Goal: Task Accomplishment & Management: Use online tool/utility

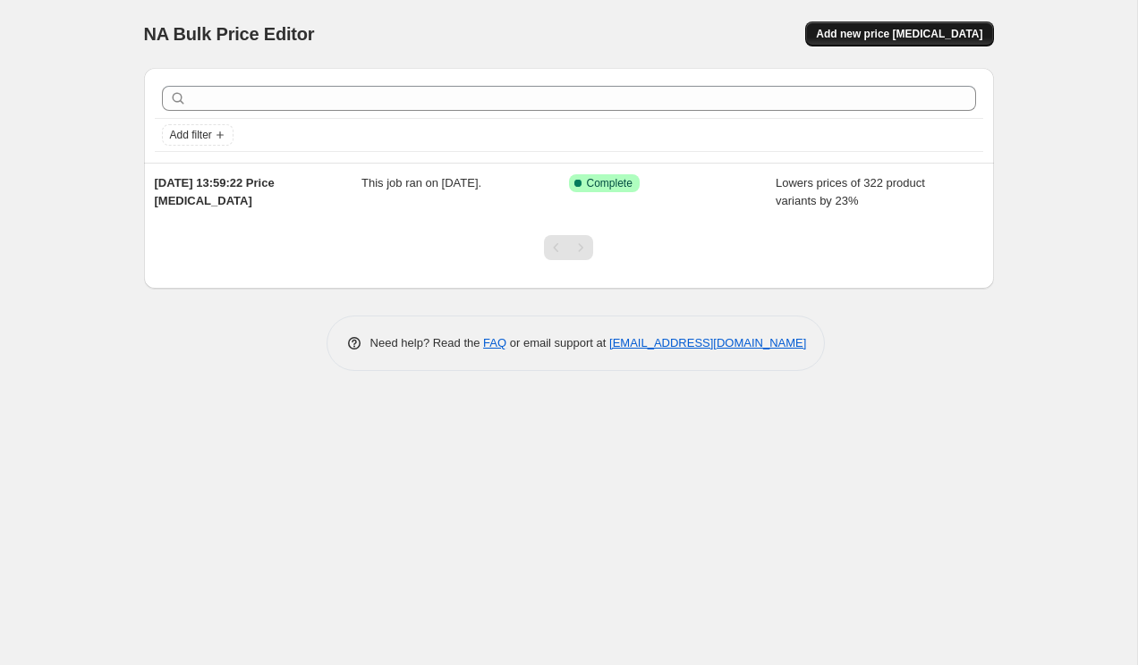
click at [895, 29] on span "Add new price change job" at bounding box center [899, 34] width 166 height 14
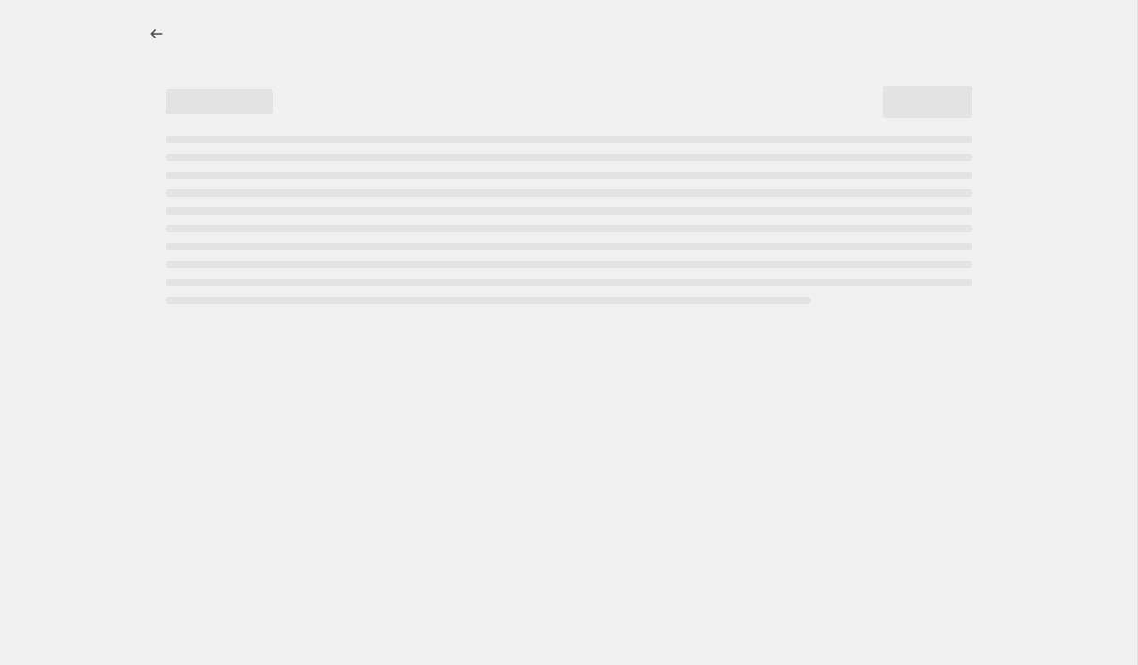
select select "percentage"
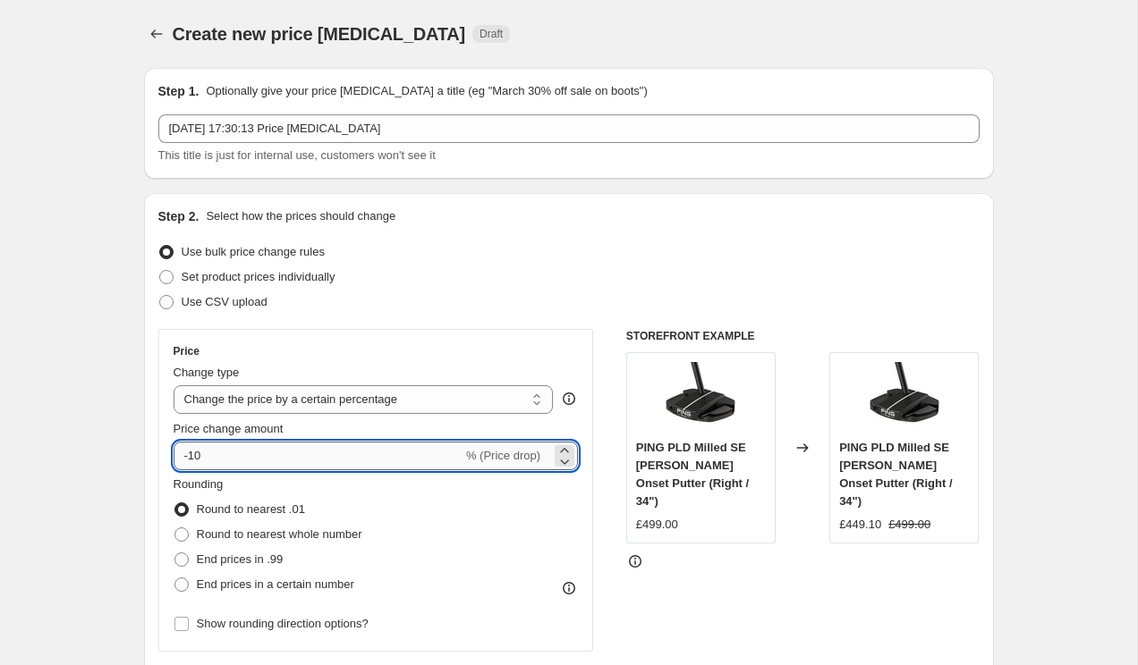
click at [255, 461] on input "-10" at bounding box center [318, 456] width 289 height 29
type input "-1"
type input "-3"
type input "-29"
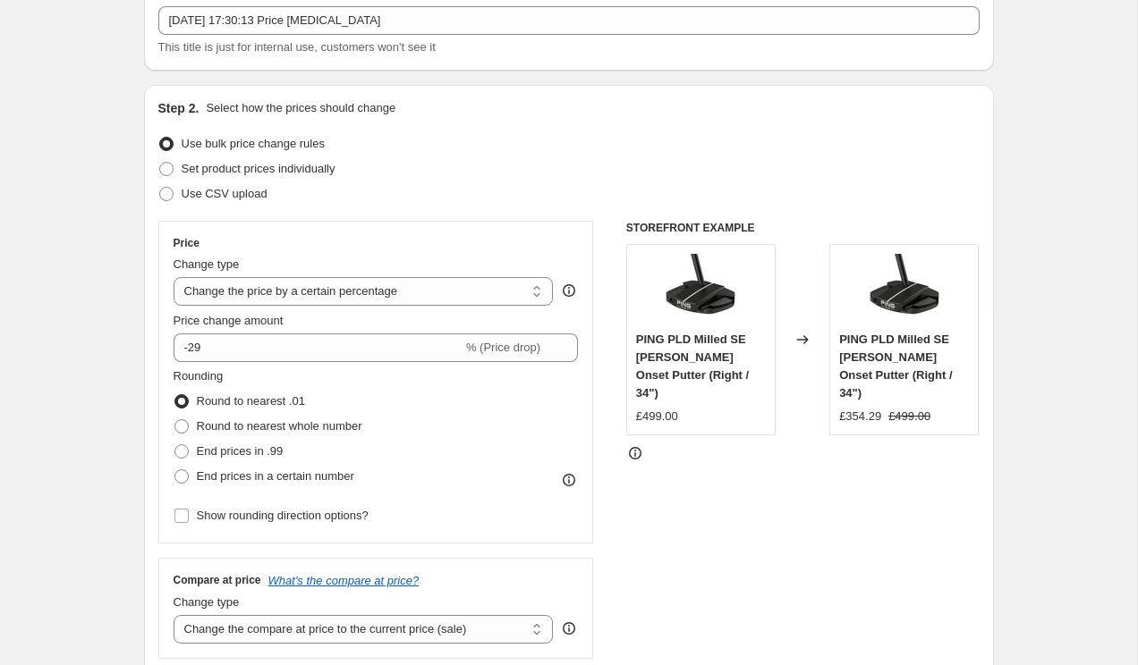
scroll to position [118, 0]
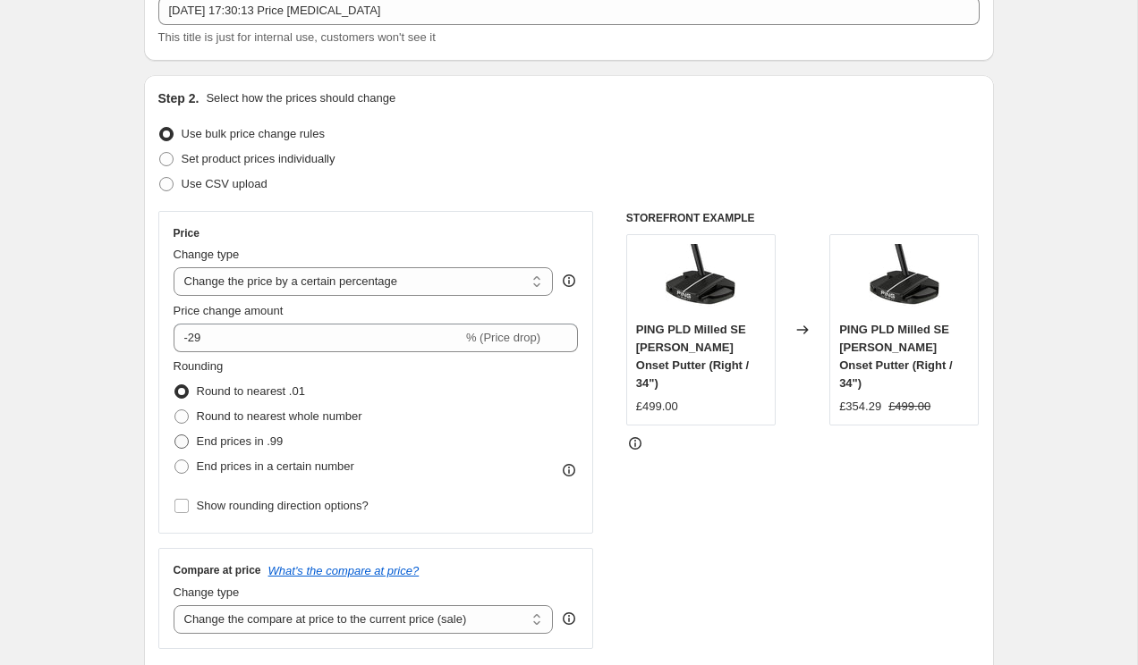
click at [225, 444] on span "End prices in .99" at bounding box center [240, 441] width 87 height 13
click at [175, 436] on input "End prices in .99" at bounding box center [174, 435] width 1 height 1
radio input "true"
click at [309, 465] on span "End prices in a certain number" at bounding box center [275, 466] width 157 height 13
click at [175, 461] on input "End prices in a certain number" at bounding box center [174, 460] width 1 height 1
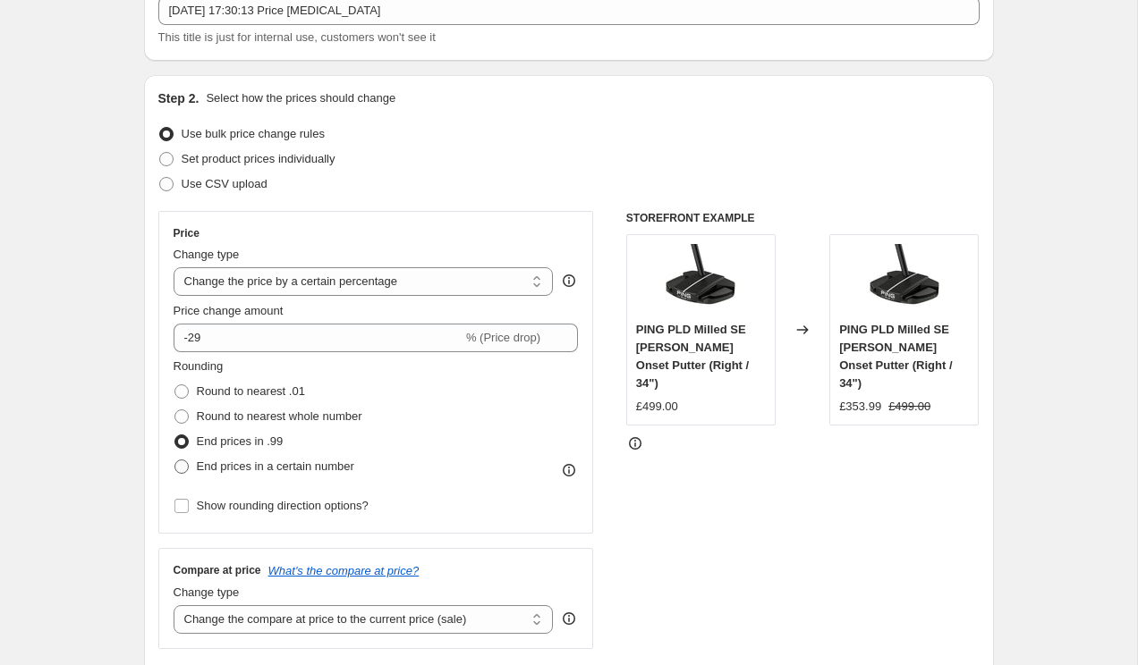
radio input "true"
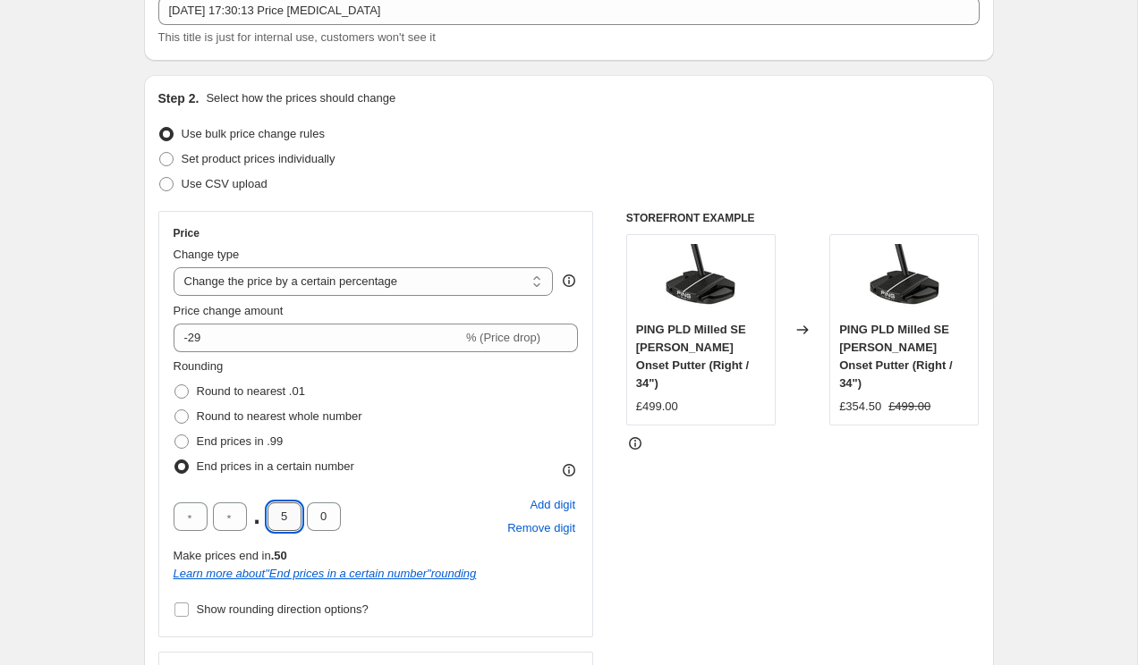
click at [292, 513] on input "5" at bounding box center [284, 517] width 34 height 29
type input "4"
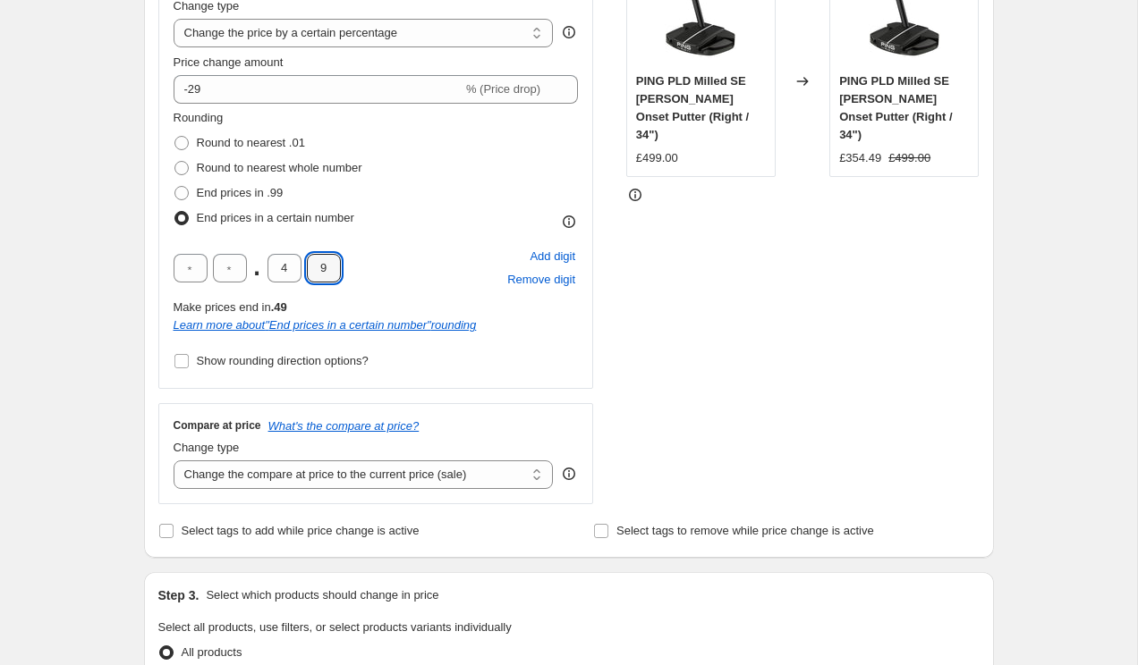
scroll to position [396, 0]
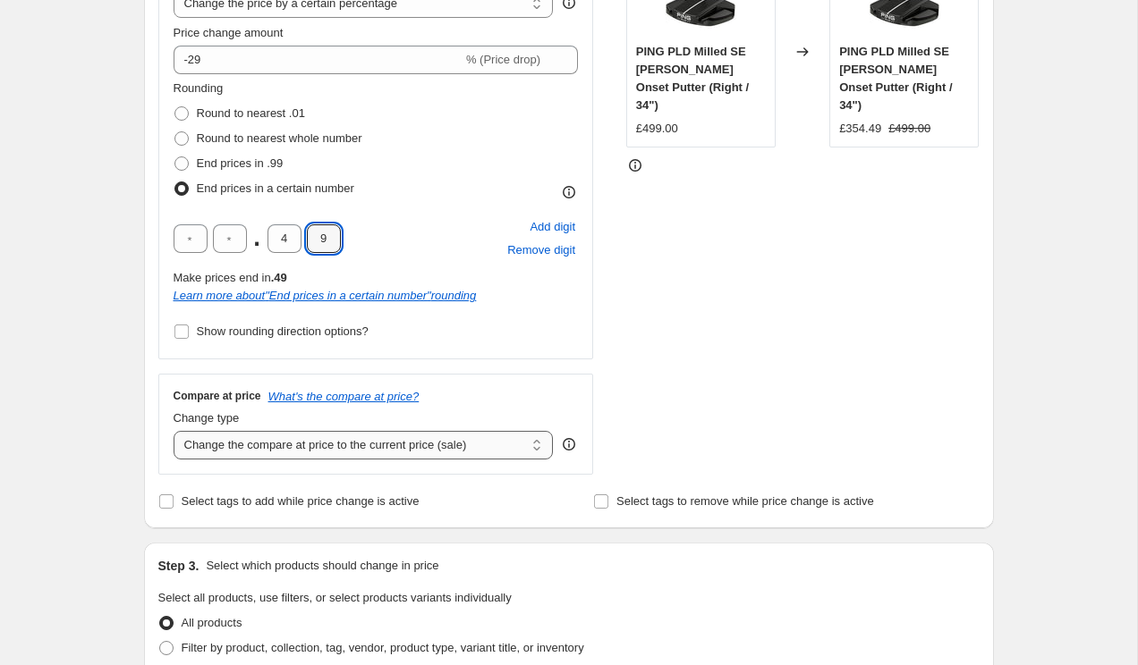
type input "9"
click at [284, 447] on select "Change the compare at price to the current price (sale) Change the compare at p…" at bounding box center [364, 445] width 380 height 29
select select "remove"
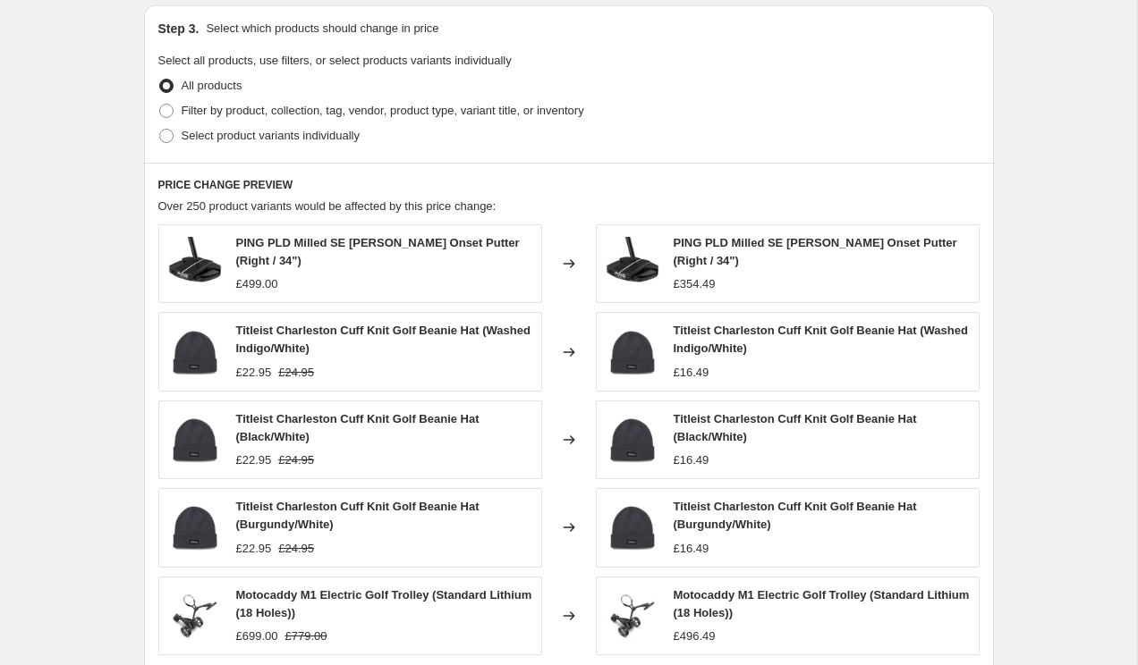
scroll to position [1255, 0]
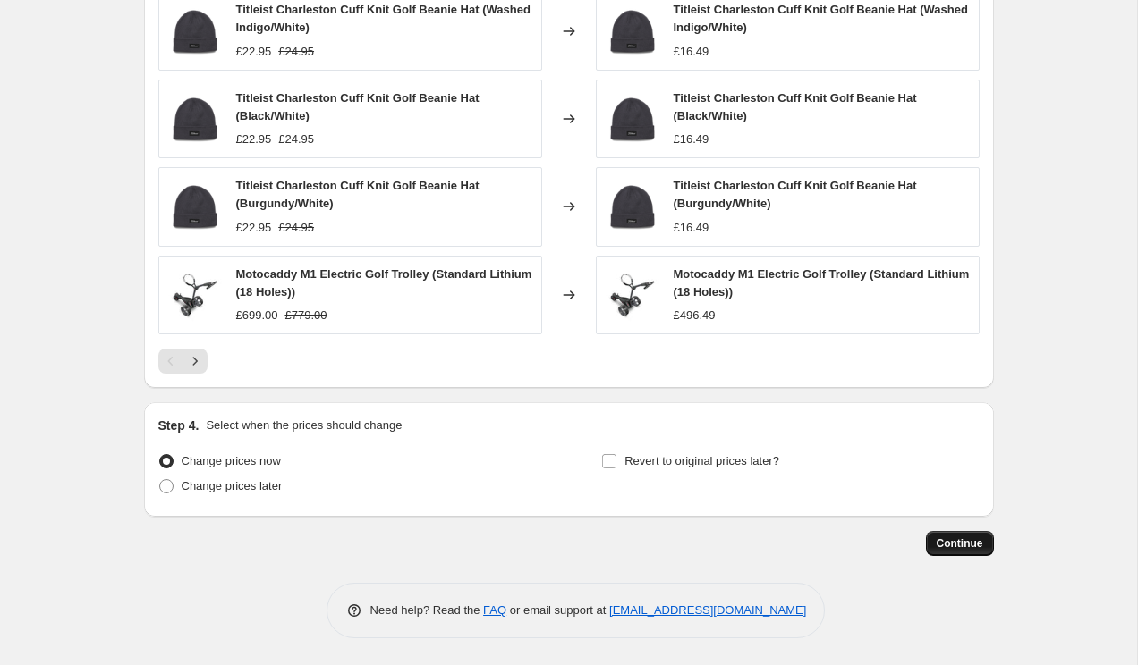
click at [976, 546] on span "Continue" at bounding box center [959, 544] width 47 height 14
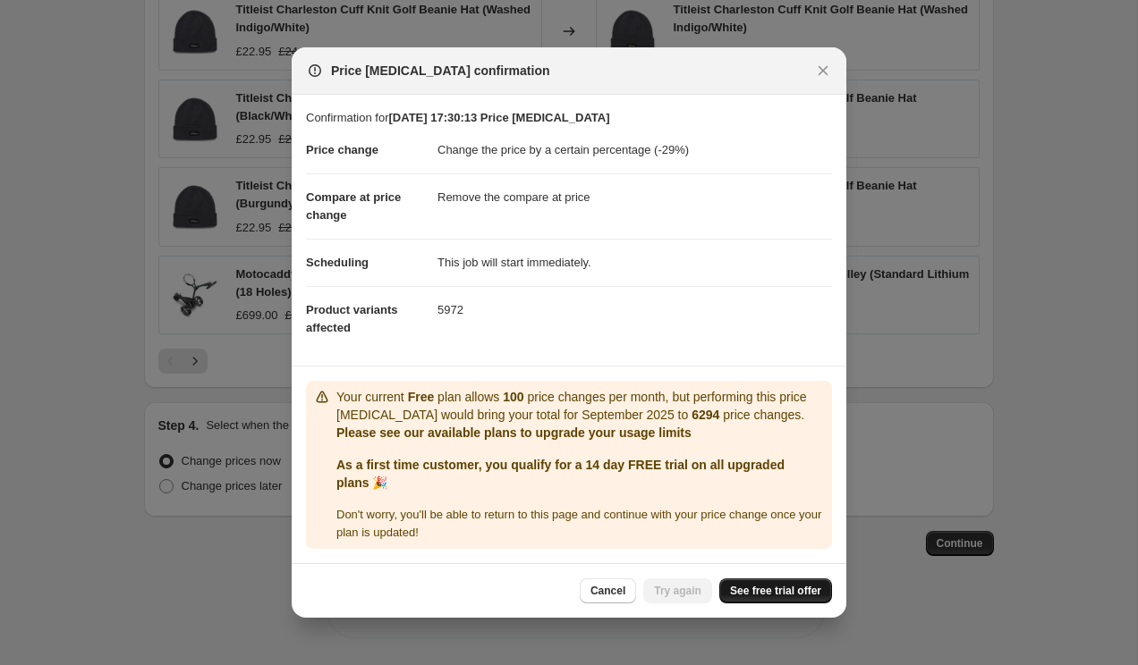
click at [759, 604] on link "See free trial offer" at bounding box center [775, 591] width 113 height 25
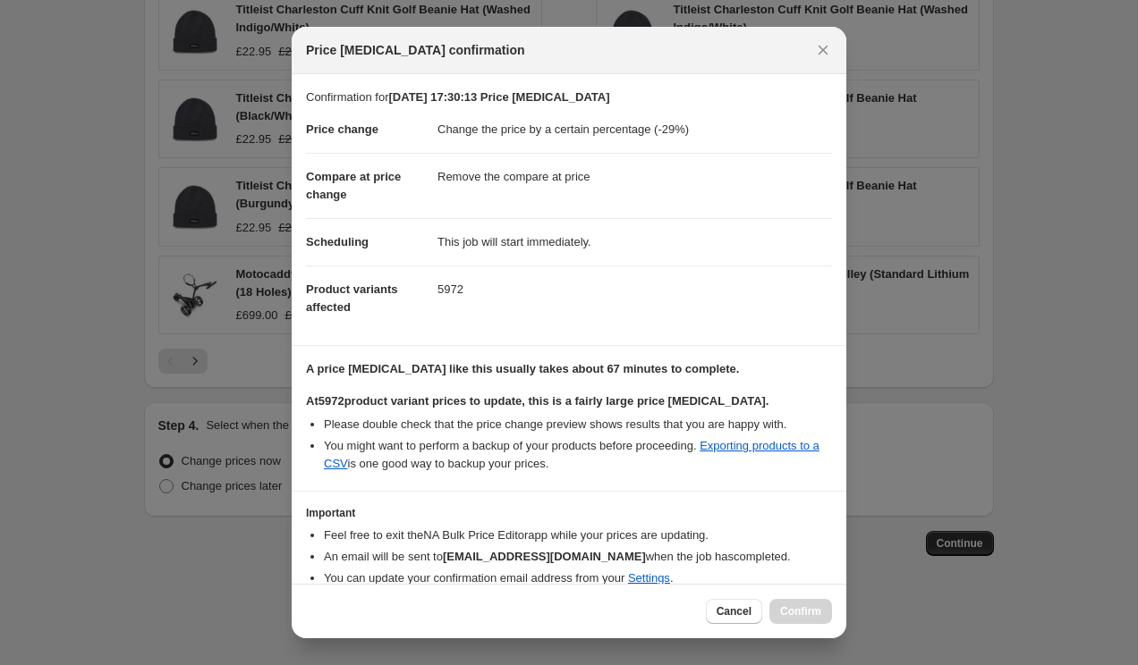
scroll to position [76, 0]
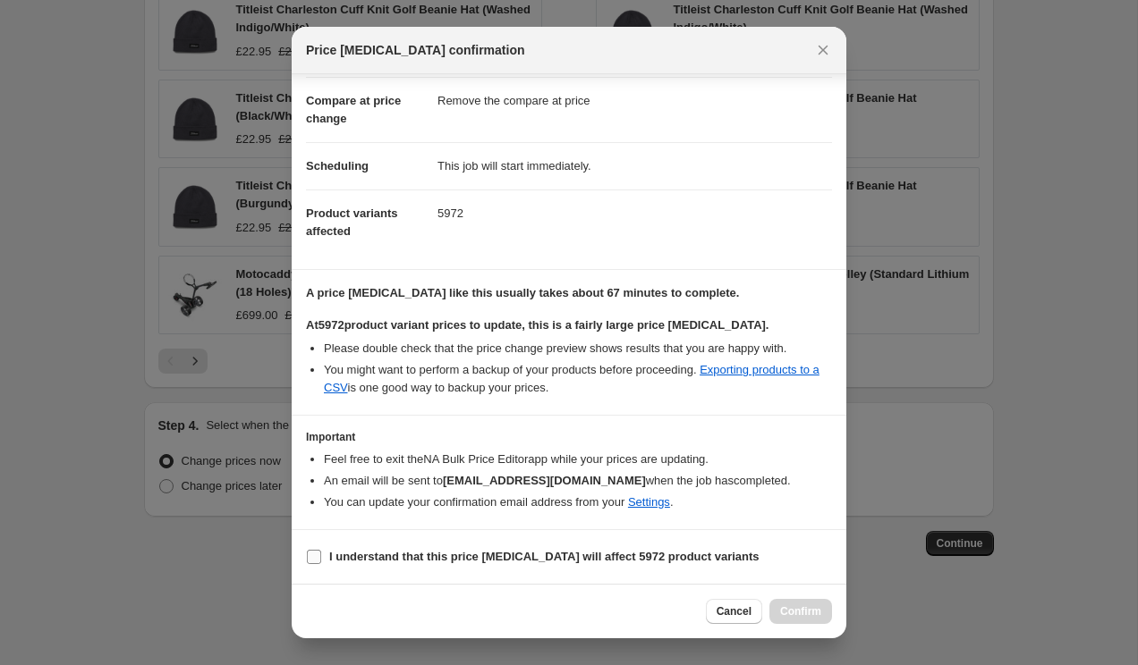
click at [424, 555] on b "I understand that this price change job will affect 5972 product variants" at bounding box center [544, 556] width 430 height 13
click at [321, 555] on input "I understand that this price change job will affect 5972 product variants" at bounding box center [314, 557] width 14 height 14
checkbox input "true"
click at [792, 614] on span "Confirm" at bounding box center [800, 612] width 41 height 14
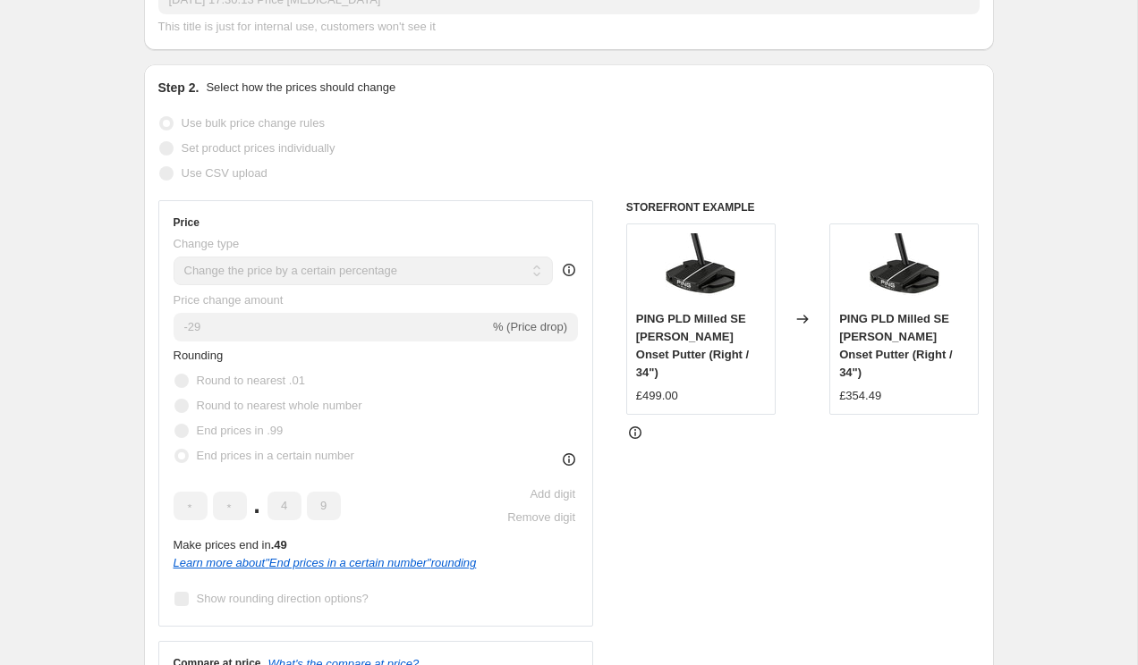
scroll to position [268, 0]
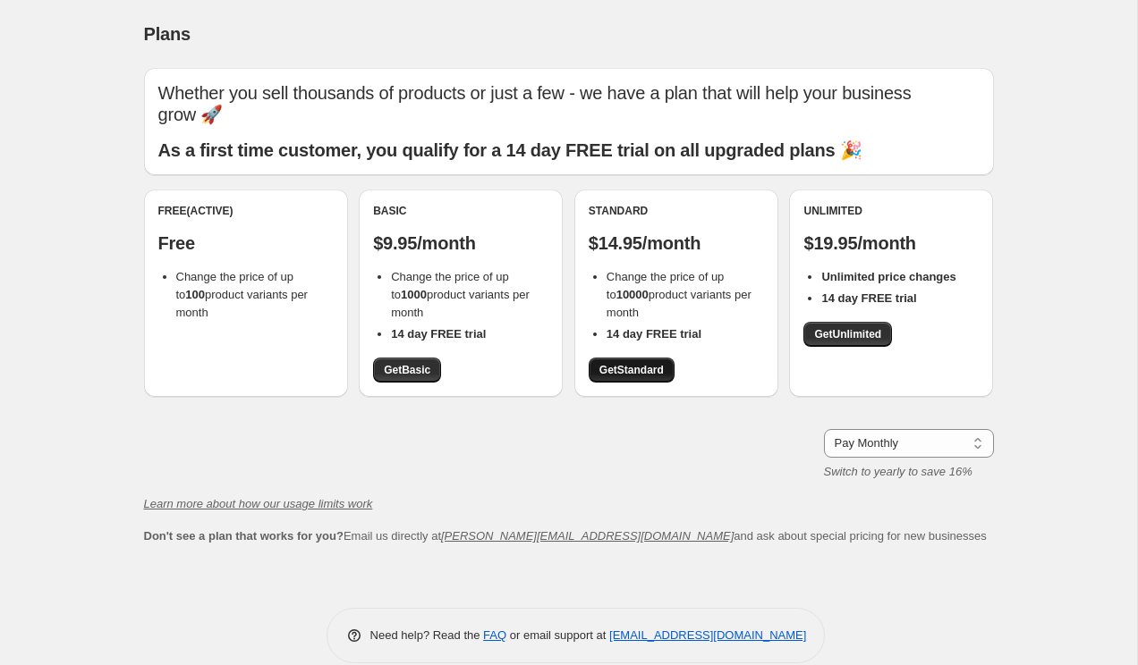
click at [623, 363] on span "Get Standard" at bounding box center [631, 370] width 64 height 14
